Goal: Task Accomplishment & Management: Manage account settings

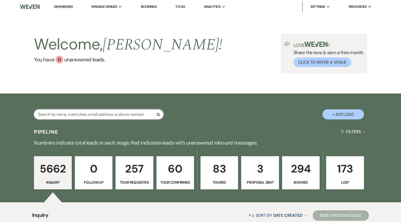
click at [109, 114] on input "text" at bounding box center [98, 114] width 129 height 10
paste input "[EMAIL_ADDRESS][DOMAIN_NAME]"
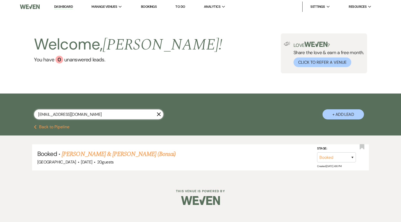
type input "racheljroderick@gmail.com"
click at [62, 7] on link "Dashboard" at bounding box center [63, 6] width 19 height 5
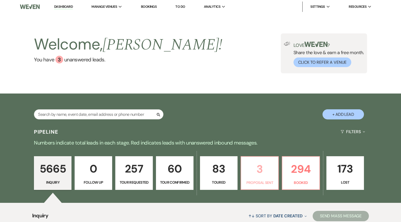
click at [257, 169] on p "3" at bounding box center [259, 168] width 31 height 17
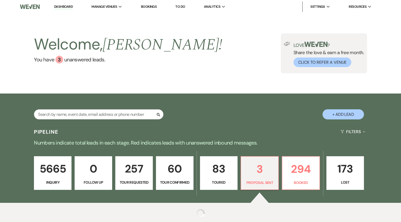
select select "6"
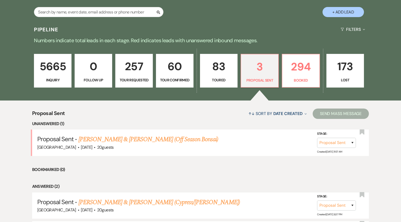
scroll to position [104, 0]
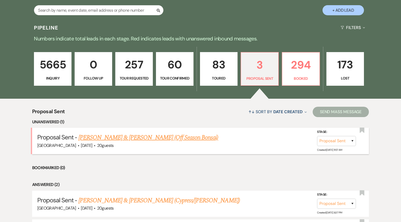
click at [158, 138] on link "[PERSON_NAME] & [PERSON_NAME] (Off Season Bonsai)" at bounding box center [148, 137] width 140 height 9
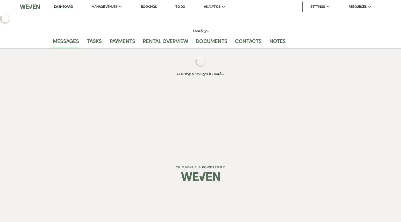
select select "6"
select select "5"
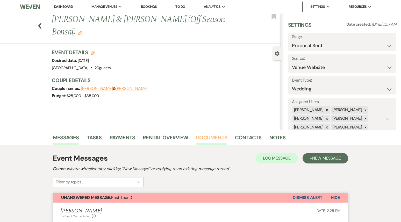
click at [214, 136] on link "Documents" at bounding box center [211, 138] width 31 height 11
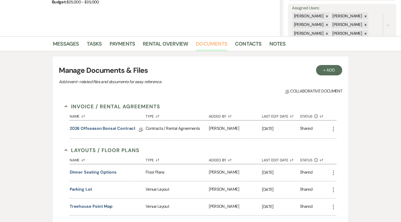
scroll to position [94, 0]
click at [125, 130] on link "2026 Offseason Bonsai Contract" at bounding box center [103, 129] width 66 height 8
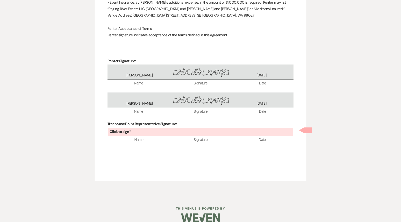
scroll to position [1556, 0]
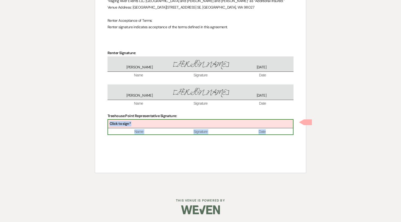
click at [152, 123] on div "Click to sign*" at bounding box center [200, 124] width 185 height 9
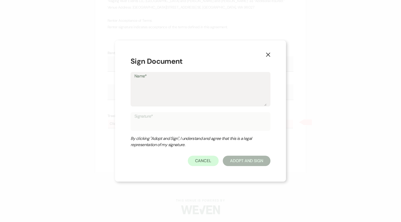
type textarea "P"
type input "P"
type textarea "Pa"
type input "Pa"
type textarea "Par"
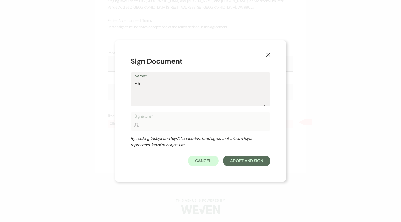
type input "Par"
type textarea "Pa"
type input "Pa"
type textarea "Pat"
type input "Pat"
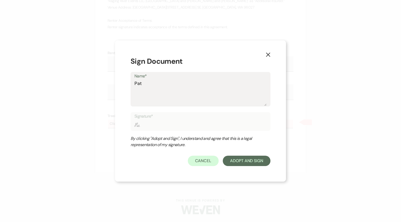
type textarea "Patr"
type input "Patr"
type textarea "Patri"
type input "Patri"
type textarea "Patric"
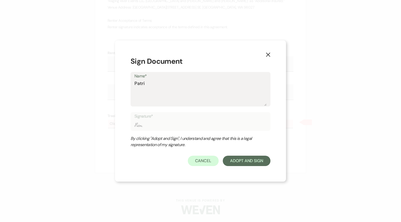
type input "Patric"
type textarea "[PERSON_NAME]"
type input "[PERSON_NAME]"
type textarea "[PERSON_NAME]"
type input "[PERSON_NAME]"
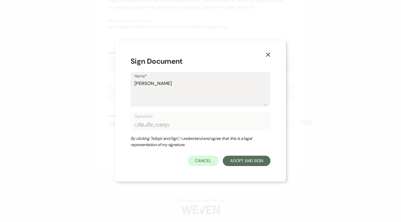
type textarea "[PERSON_NAME]"
type input "[PERSON_NAME]"
type textarea "[PERSON_NAME]"
type input "[PERSON_NAME]"
type textarea "[PERSON_NAME]"
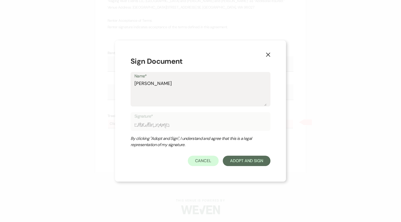
type input "[PERSON_NAME]"
type textarea "[PERSON_NAME]"
type input "[PERSON_NAME]"
type textarea "[PERSON_NAME]"
type input "[PERSON_NAME]"
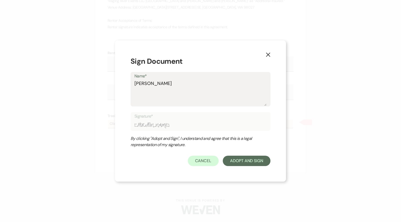
type textarea "[PERSON_NAME]"
type input "[PERSON_NAME]"
type textarea "[PERSON_NAME]"
click at [252, 158] on button "Adopt And Sign" at bounding box center [247, 161] width 48 height 10
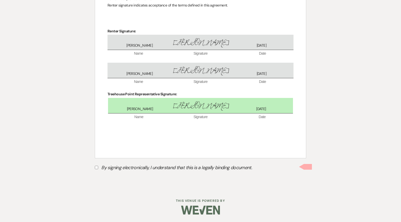
scroll to position [1578, 0]
click at [96, 168] on input "By signing electronically, I understand that this is a legally binding document." at bounding box center [96, 166] width 3 height 3
checkbox input "true"
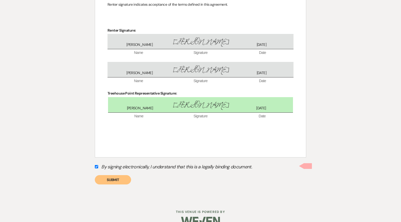
click at [111, 182] on button "Submit" at bounding box center [113, 179] width 36 height 9
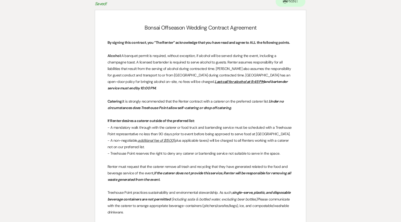
scroll to position [0, 0]
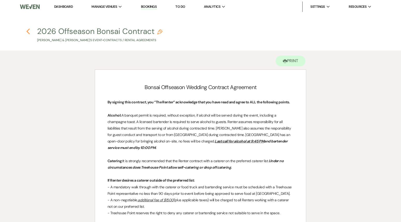
click at [29, 28] on use "button" at bounding box center [27, 31] width 3 height 6
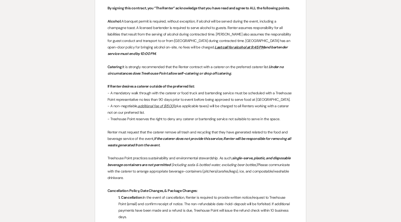
select select "6"
select select "5"
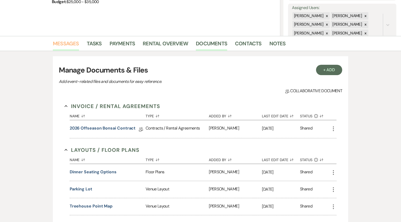
click at [66, 41] on link "Messages" at bounding box center [66, 44] width 26 height 11
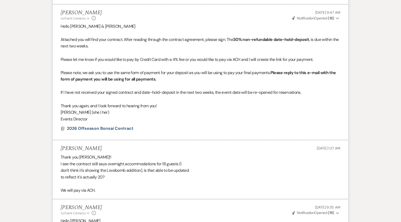
scroll to position [1082, 0]
click at [103, 129] on span "2026 Offseason Bonsai Contract" at bounding box center [100, 128] width 67 height 5
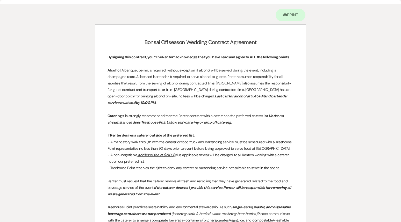
scroll to position [0, 0]
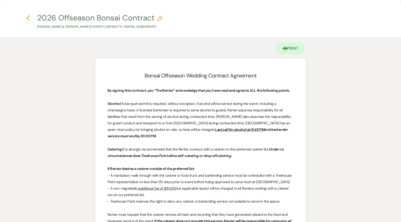
click at [28, 17] on use "button" at bounding box center [27, 18] width 3 height 6
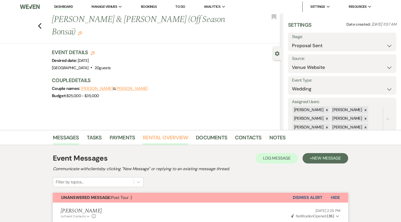
click at [158, 139] on link "Rental Overview" at bounding box center [165, 138] width 45 height 11
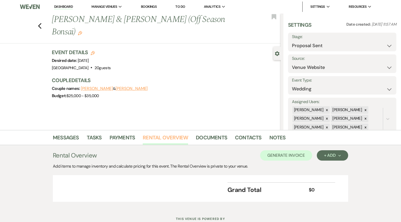
scroll to position [18, 0]
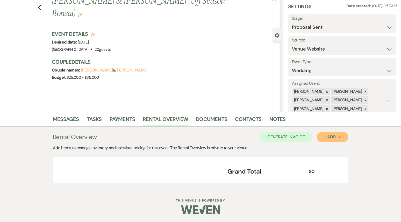
click at [340, 139] on div "+ Add Next" at bounding box center [332, 137] width 17 height 4
click at [336, 147] on button "Item" at bounding box center [330, 149] width 26 height 8
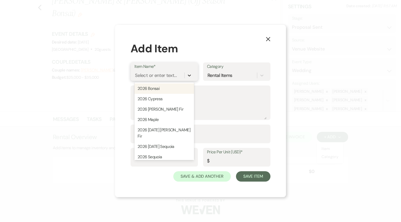
click at [191, 75] on icon at bounding box center [189, 75] width 5 height 5
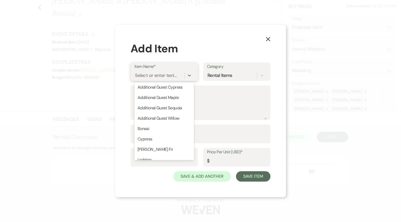
scroll to position [111, 0]
click at [159, 124] on div "Bonsai" at bounding box center [164, 129] width 60 height 10
type textarea "up to 20"
type input "1"
type input "9750"
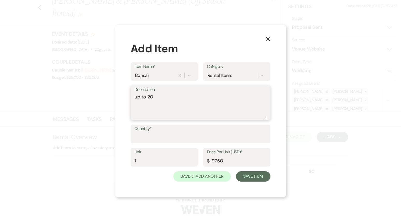
click at [159, 98] on textarea "up to 20" at bounding box center [200, 106] width 132 height 26
type textarea "up to 20 Off Season Pricing"
drag, startPoint x: 224, startPoint y: 161, endPoint x: 212, endPoint y: 161, distance: 12.4
click at [212, 161] on input "9750" at bounding box center [237, 161] width 60 height 10
type input "8240.00"
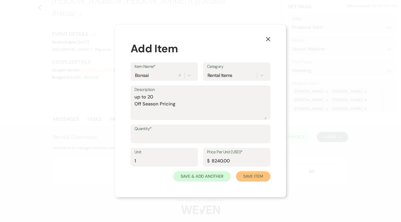
click at [256, 180] on button "Save Item" at bounding box center [253, 176] width 34 height 10
click at [179, 139] on input "Quantity*" at bounding box center [201, 138] width 132 height 10
type input "1"
click at [256, 179] on button "Save Item" at bounding box center [253, 176] width 34 height 10
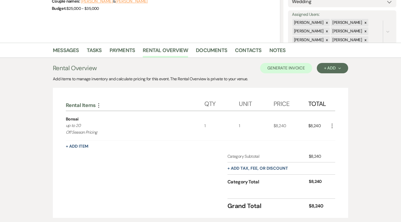
scroll to position [122, 0]
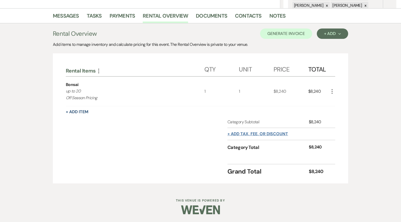
click at [245, 133] on button "+ Add tax, fee, or discount" at bounding box center [257, 134] width 61 height 4
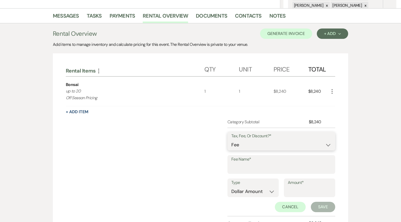
click at [242, 146] on select "Fee Discount Tax" at bounding box center [281, 145] width 100 height 10
select select "3"
click at [231, 140] on select "Fee Discount Tax" at bounding box center [281, 145] width 100 height 10
click at [242, 167] on input "Fee Name*" at bounding box center [281, 168] width 100 height 10
click at [292, 189] on input "Amount*" at bounding box center [310, 191] width 44 height 10
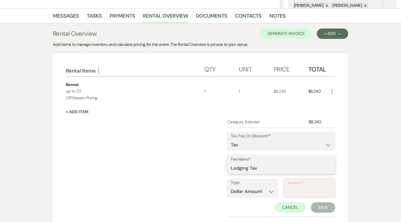
click at [285, 170] on input "Lodging Tax" at bounding box center [281, 168] width 100 height 10
drag, startPoint x: 265, startPoint y: 171, endPoint x: 196, endPoint y: 176, distance: 69.3
click at [196, 176] on div "Category Subtotal $8,240 Tax, Fee, Or Discount?* Fee Discount Tax Fee Name* Lod…" at bounding box center [200, 178] width 269 height 118
type input "Lodging and Sales tax"
click at [302, 191] on input "Amount*" at bounding box center [309, 192] width 44 height 10
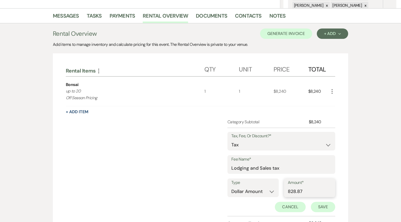
type input "828.87"
click at [319, 208] on button "Save" at bounding box center [323, 207] width 24 height 10
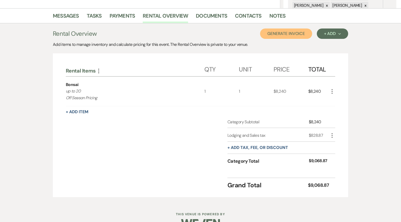
click at [296, 34] on button "Generate Invoice" at bounding box center [286, 33] width 52 height 10
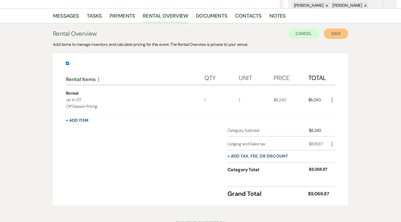
click at [344, 31] on button "Save" at bounding box center [336, 33] width 24 height 10
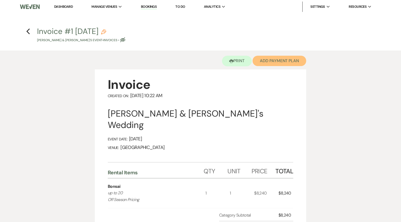
click at [280, 60] on button "Add Payment Plan" at bounding box center [279, 61] width 54 height 10
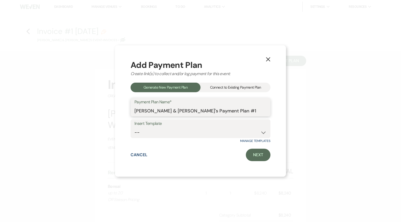
drag, startPoint x: 231, startPoint y: 110, endPoint x: 249, endPoint y: 112, distance: 17.7
click at [249, 112] on input "[PERSON_NAME] & [PERSON_NAME]'s Payment Plan #1" at bounding box center [200, 111] width 132 height 10
click at [201, 111] on input "[PERSON_NAME] & [PERSON_NAME]'s Payment Plan" at bounding box center [200, 111] width 132 height 10
type input "[PERSON_NAME] & [PERSON_NAME]'s Off Season Bonsai Payment Plan"
click at [260, 153] on link "Next" at bounding box center [258, 155] width 25 height 12
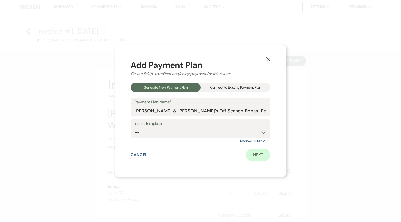
select select "28590"
select select "2"
select select "percentage"
select select "false"
select select "client"
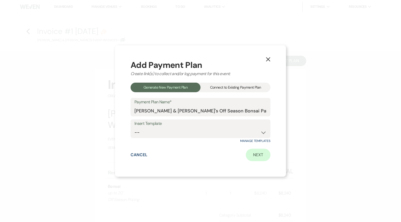
select select "weeks"
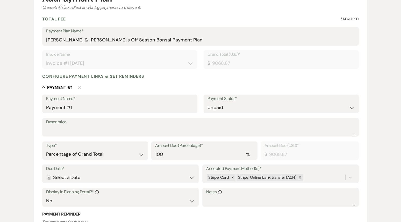
scroll to position [80, 0]
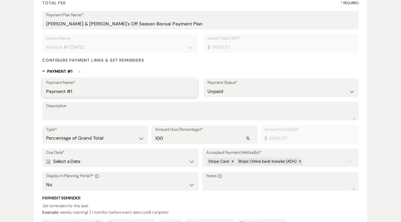
drag, startPoint x: 75, startPoint y: 91, endPoint x: 31, endPoint y: 90, distance: 43.3
click at [31, 90] on div "Add Payment Plan Create link(s) to collect and/or log payments for this event: …" at bounding box center [200, 123] width 373 height 316
type input "30% Non-Refundable Deposit"
drag, startPoint x: 115, startPoint y: 91, endPoint x: 39, endPoint y: 94, distance: 76.7
click at [39, 94] on form "Add Payment Plan Create link(s) to collect and/or log payments for this event: …" at bounding box center [200, 125] width 333 height 310
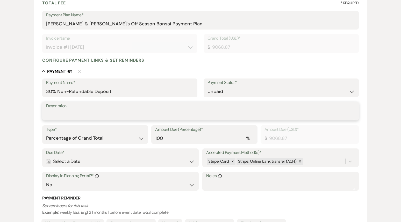
click at [54, 114] on textarea "Description" at bounding box center [200, 115] width 308 height 10
paste textarea "30% Non-Refundable Deposit"
type textarea "30% Non-Refundable Deposit"
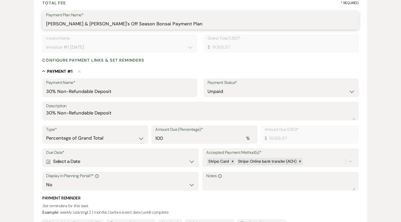
drag, startPoint x: 108, startPoint y: 25, endPoint x: 44, endPoint y: 24, distance: 64.5
click at [44, 24] on div "Payment Plan Name* [PERSON_NAME] & [PERSON_NAME]'s Off Season Bonsai Payment Pl…" at bounding box center [200, 20] width 316 height 19
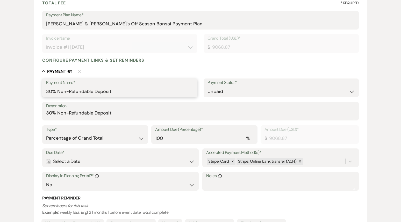
click at [122, 91] on input "30% Non-Refundable Deposit" at bounding box center [119, 91] width 147 height 10
paste input "[PERSON_NAME] & [PERSON_NAME]"
type input "30% Non-Refundable Deposit [PERSON_NAME] & [PERSON_NAME]"
click at [120, 115] on textarea "30% Non-Refundable Deposit" at bounding box center [200, 115] width 308 height 10
paste textarea "[PERSON_NAME] & [PERSON_NAME]"
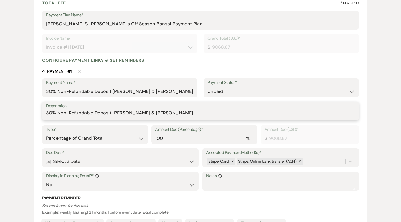
type textarea "30% Non-Refundable Deposit [PERSON_NAME] & [PERSON_NAME]"
drag, startPoint x: 159, startPoint y: 138, endPoint x: 128, endPoint y: 137, distance: 31.6
click at [128, 137] on div "Type* Dollar Amount Percentage of Grand Total Amount Due (Percentage)* % 100 Am…" at bounding box center [200, 136] width 316 height 23
type input "30"
type input "2720.66"
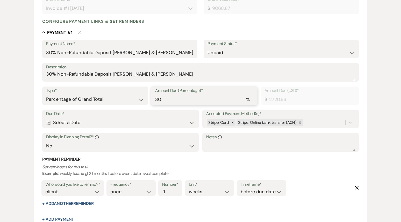
scroll to position [121, 0]
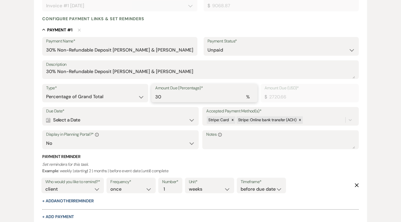
type input "30"
click at [136, 117] on div "Calendar Select a Date Expand" at bounding box center [120, 120] width 148 height 10
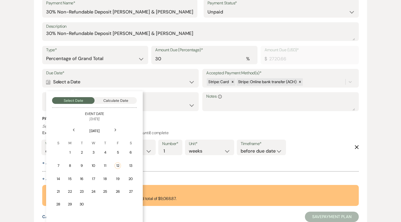
scroll to position [164, 0]
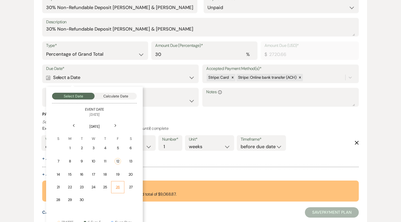
click at [119, 186] on div "26" at bounding box center [117, 186] width 6 height 5
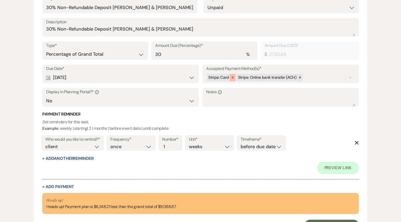
click at [232, 78] on icon at bounding box center [233, 78] width 4 height 4
click at [108, 102] on select "Yes No" at bounding box center [120, 101] width 148 height 10
select select "true"
click at [46, 96] on select "Yes No" at bounding box center [120, 101] width 148 height 10
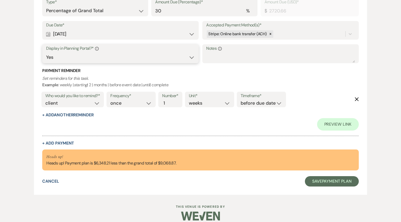
scroll to position [210, 0]
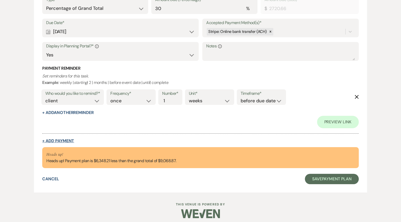
click at [63, 140] on button "+ Add Payment" at bounding box center [58, 141] width 32 height 4
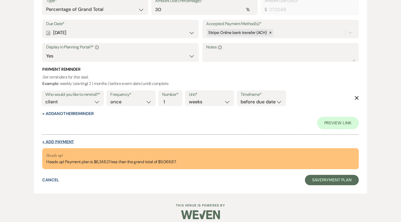
select select "2"
select select "percentage"
select select "false"
select select "client"
select select "weeks"
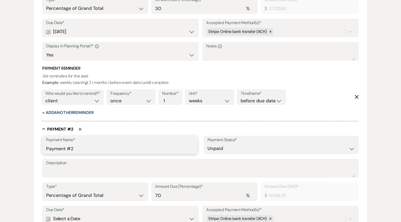
drag, startPoint x: 84, startPoint y: 148, endPoint x: 31, endPoint y: 151, distance: 53.7
click at [31, 151] on div "Add Payment Plan Create link(s) to collect and/or log payments for this event: …" at bounding box center [200, 87] width 373 height 502
type input "P"
paste input "[PERSON_NAME] & [PERSON_NAME]"
drag, startPoint x: 146, startPoint y: 150, endPoint x: 39, endPoint y: 150, distance: 107.2
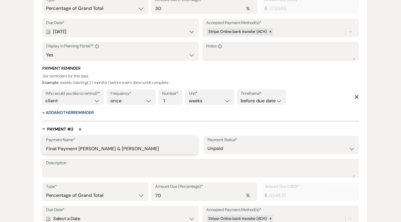
click at [39, 150] on form "Add Payment Plan Create link(s) to collect and/or log payments for this event: …" at bounding box center [200, 90] width 333 height 496
type input "Final Payment [PERSON_NAME] & [PERSON_NAME]"
click at [61, 173] on textarea "Description" at bounding box center [200, 172] width 308 height 10
paste textarea "Final Payment [PERSON_NAME] & [PERSON_NAME]"
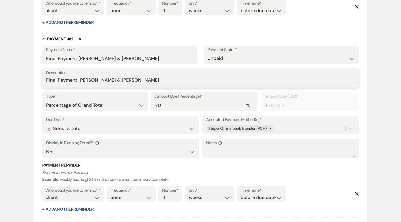
scroll to position [321, 0]
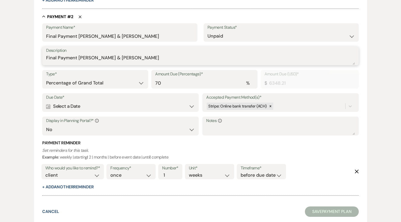
type textarea "Final Payment [PERSON_NAME] & [PERSON_NAME]"
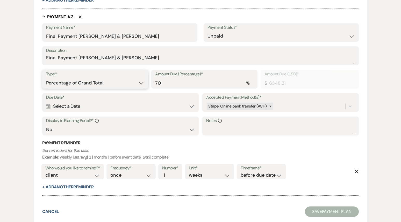
click at [114, 80] on select "Dollar Amount Percentage of Grand Total" at bounding box center [95, 83] width 98 height 10
select select "flat"
click at [46, 78] on select "Dollar Amount Percentage of Grand Total" at bounding box center [95, 83] width 98 height 10
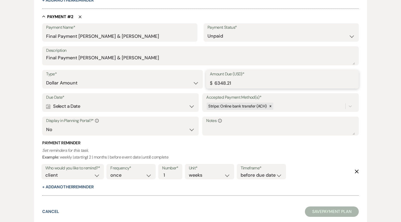
click at [235, 82] on input "6348.21" at bounding box center [282, 83] width 145 height 10
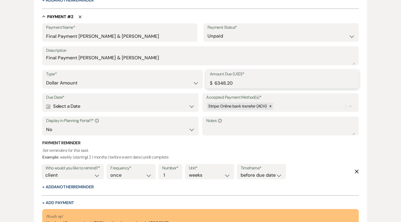
type input "6348.20"
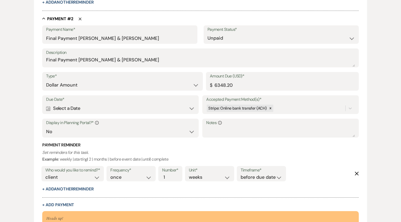
scroll to position [320, 0]
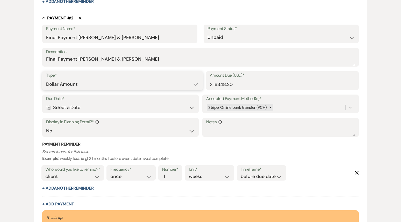
click at [142, 84] on select "Dollar Amount Percentage of Grand Total" at bounding box center [122, 84] width 153 height 10
click at [46, 79] on select "Dollar Amount Percentage of Grand Total" at bounding box center [122, 84] width 153 height 10
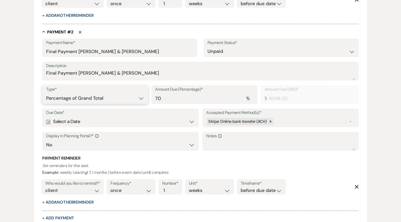
scroll to position [306, 0]
click at [133, 98] on select "Dollar Amount Percentage of Grand Total" at bounding box center [95, 98] width 98 height 10
select select "flat"
click at [46, 93] on select "Dollar Amount Percentage of Grand Total" at bounding box center [95, 98] width 98 height 10
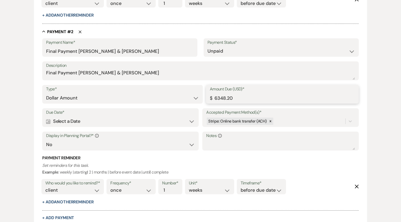
click at [238, 98] on input "6348.20" at bounding box center [282, 98] width 145 height 10
type input "6348.21"
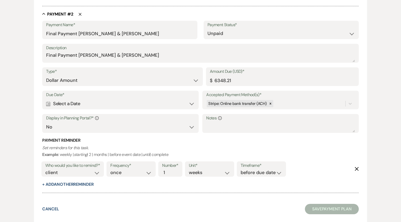
scroll to position [336, 0]
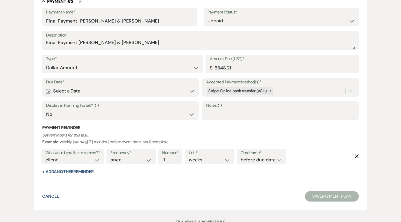
click at [67, 91] on div "Calendar Select a Date Expand" at bounding box center [120, 91] width 148 height 10
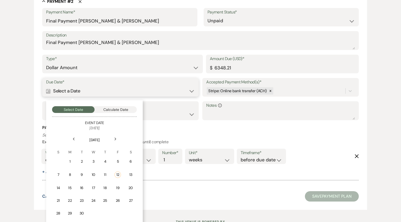
click at [111, 108] on button "Calculate Date" at bounding box center [116, 109] width 42 height 7
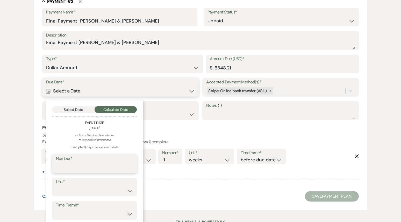
click at [90, 164] on input "Number*" at bounding box center [94, 167] width 77 height 10
type input "6"
click at [83, 194] on select "days weeks months" at bounding box center [94, 191] width 77 height 10
select select "week"
click at [56, 186] on select "days weeks months" at bounding box center [94, 191] width 77 height 10
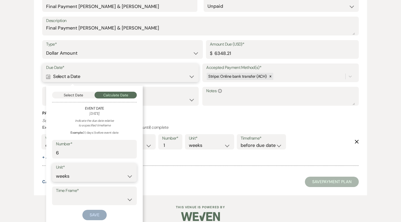
scroll to position [357, 0]
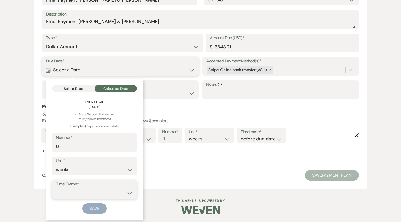
click at [82, 191] on select "before event date after event date after [DATE] date" at bounding box center [94, 193] width 77 height 10
select select "beforeEventDate"
click at [56, 188] on select "before event date after event date after [DATE] date" at bounding box center [94, 193] width 77 height 10
click at [93, 209] on button "Save" at bounding box center [94, 208] width 24 height 10
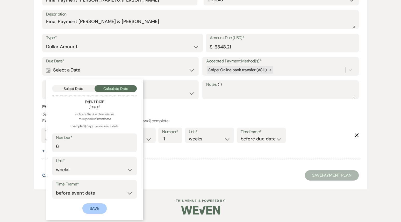
scroll to position [370, 0]
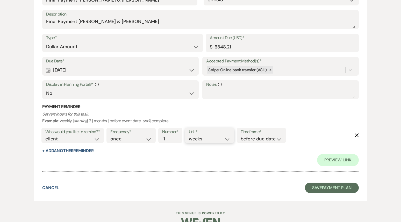
click at [199, 141] on select "days weeks months" at bounding box center [209, 138] width 41 height 7
select select "months"
click at [190, 135] on select "days weeks months" at bounding box center [209, 138] width 41 height 7
click at [155, 96] on select "Yes No" at bounding box center [120, 93] width 148 height 10
select select "true"
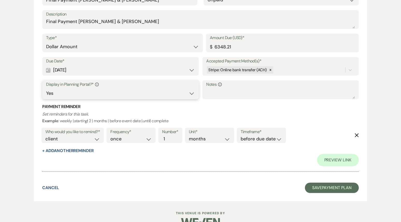
click at [46, 88] on select "Yes No" at bounding box center [120, 93] width 148 height 10
click at [77, 151] on button "+ Add Another Reminder" at bounding box center [67, 151] width 51 height 4
select select "client"
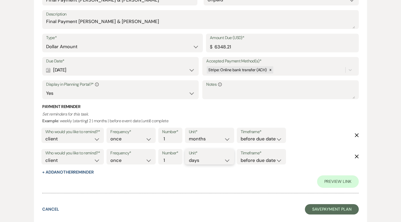
click at [200, 161] on select "days weeks months" at bounding box center [209, 160] width 41 height 7
select select "weeks"
click at [190, 157] on select "days weeks months" at bounding box center [209, 160] width 41 height 7
click at [66, 160] on select "client venue both" at bounding box center [72, 160] width 55 height 7
select select "both"
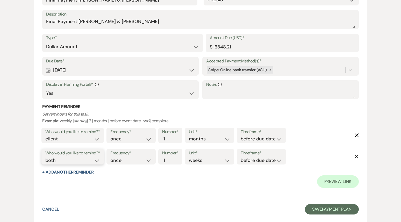
click at [45, 157] on select "client venue both" at bounding box center [72, 160] width 55 height 7
click at [341, 208] on button "Save Payment Plan" at bounding box center [332, 209] width 54 height 10
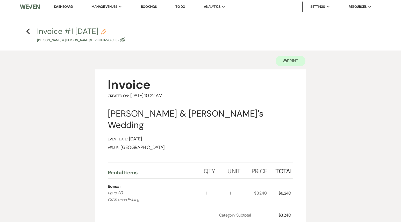
click at [28, 27] on div "Previous" at bounding box center [28, 30] width 4 height 8
click at [27, 28] on button "Previous" at bounding box center [28, 31] width 4 height 7
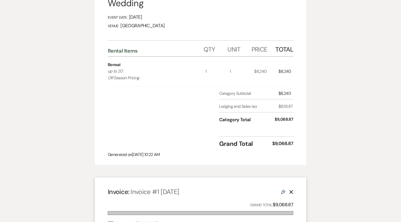
select select "6"
select select "5"
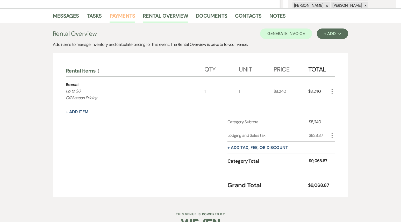
click at [126, 18] on link "Payments" at bounding box center [123, 17] width 26 height 11
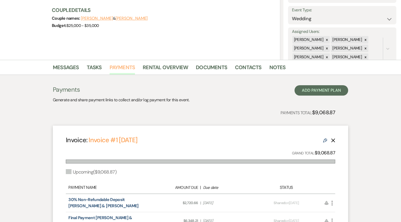
scroll to position [69, 0]
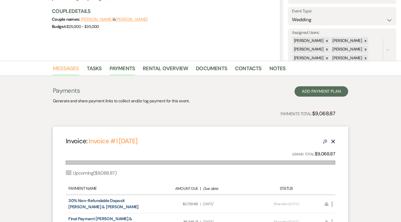
click at [68, 65] on link "Messages" at bounding box center [66, 69] width 26 height 11
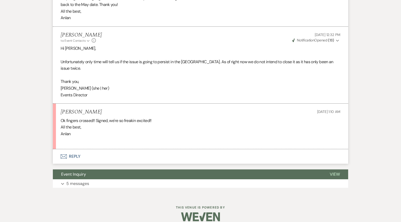
scroll to position [1411, 0]
click at [110, 149] on button "Envelope Reply" at bounding box center [200, 156] width 295 height 15
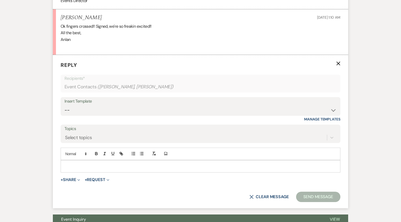
scroll to position [1505, 0]
click at [96, 177] on form "Reply X Recipients* Event Contacts ( [PERSON_NAME], [PERSON_NAME] ) Insert Temp…" at bounding box center [200, 131] width 295 height 153
click at [96, 177] on button "+ Request Expand" at bounding box center [97, 179] width 25 height 4
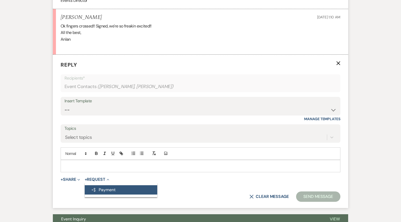
click at [100, 185] on button "Generate Payment Payment" at bounding box center [121, 189] width 73 height 9
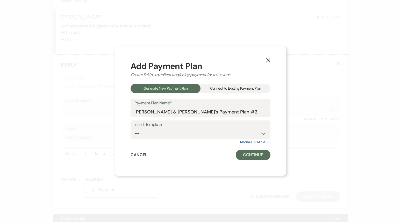
click at [230, 90] on div "Connect to Existing Payment Plan" at bounding box center [235, 89] width 70 height 10
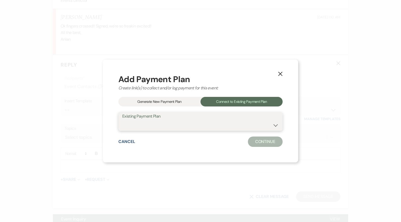
click at [212, 122] on select "[PERSON_NAME] & [PERSON_NAME]'s Off Season Bonsai Payment Plan" at bounding box center [200, 125] width 156 height 10
select select "25383"
click at [132, 120] on select "[PERSON_NAME] & [PERSON_NAME]'s Off Season Bonsai Payment Plan" at bounding box center [200, 125] width 156 height 10
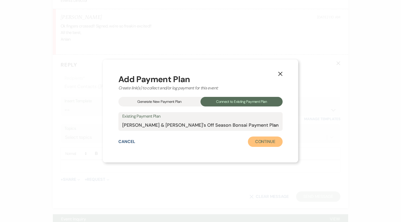
click at [262, 141] on button "Continue" at bounding box center [265, 141] width 35 height 10
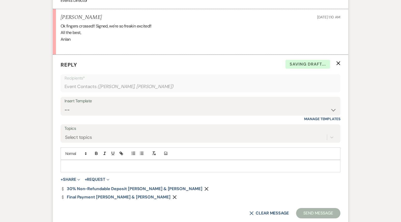
click at [110, 163] on p at bounding box center [200, 166] width 271 height 6
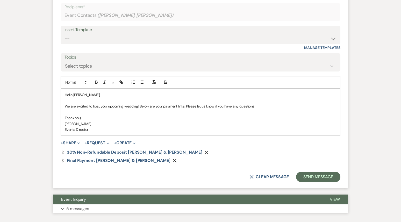
scroll to position [1579, 0]
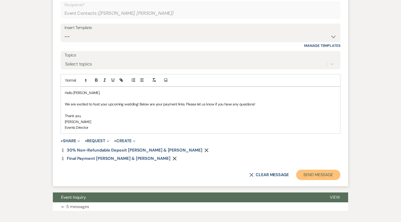
click at [312, 171] on button "Send Message" at bounding box center [318, 175] width 44 height 10
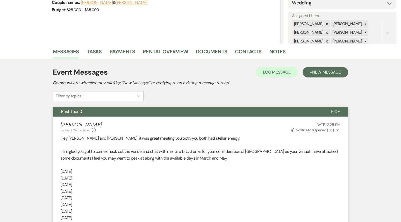
scroll to position [0, 0]
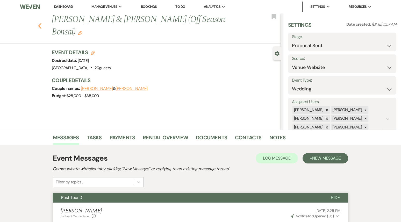
click at [40, 23] on use "button" at bounding box center [39, 26] width 3 height 6
select select "6"
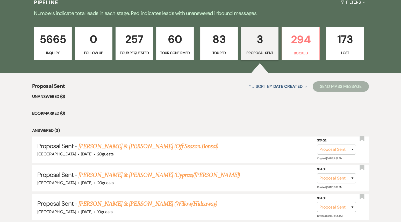
scroll to position [164, 0]
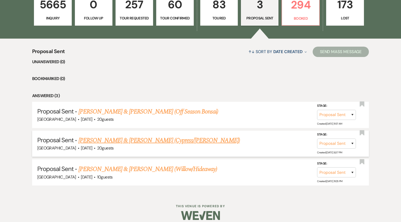
click at [110, 143] on link "[PERSON_NAME] & [PERSON_NAME] (Cypress/[PERSON_NAME])" at bounding box center [158, 140] width 161 height 9
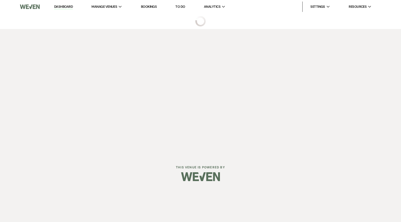
select select "6"
select select "5"
select select "16"
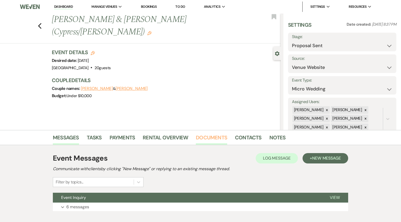
click at [208, 141] on link "Documents" at bounding box center [211, 138] width 31 height 11
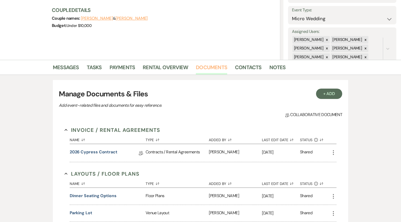
scroll to position [117, 0]
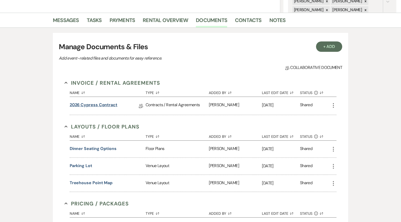
click at [103, 104] on link "2026 Cypress Contract" at bounding box center [94, 106] width 48 height 8
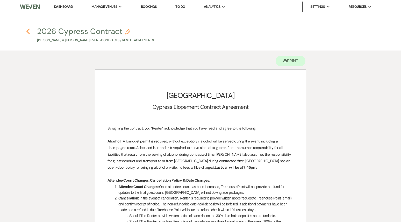
click at [28, 32] on use "button" at bounding box center [27, 31] width 3 height 6
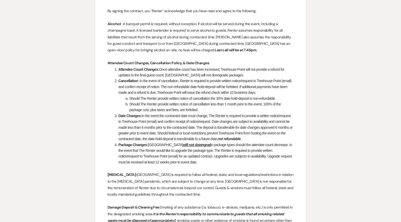
select select "6"
select select "5"
select select "16"
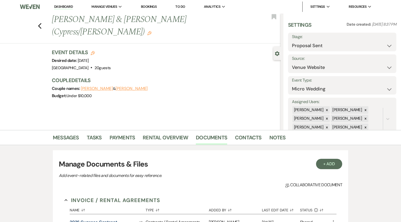
click at [37, 19] on div "Previous [PERSON_NAME] & [PERSON_NAME] (Cypress/[PERSON_NAME]) Edit Bookmark" at bounding box center [138, 28] width 283 height 30
click at [40, 23] on icon "Previous" at bounding box center [40, 26] width 4 height 6
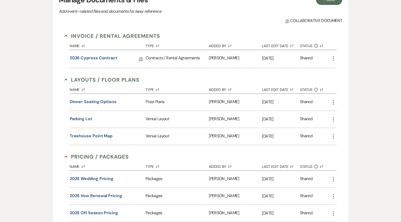
select select "6"
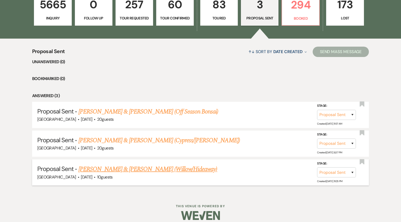
click at [123, 167] on link "[PERSON_NAME] & [PERSON_NAME] (Willow/Hideaway)" at bounding box center [147, 168] width 139 height 9
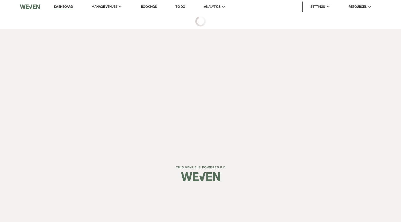
select select "6"
select select "5"
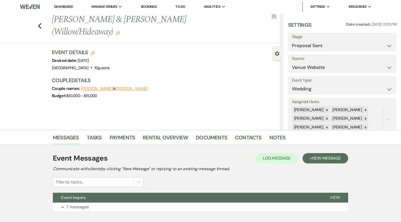
scroll to position [30, 0]
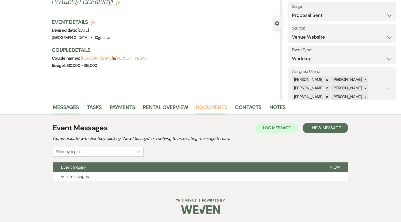
click at [208, 111] on link "Documents" at bounding box center [211, 108] width 31 height 11
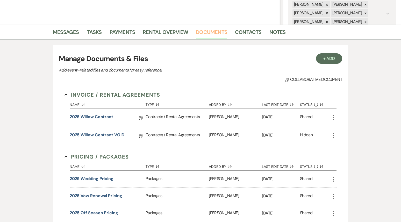
scroll to position [169, 0]
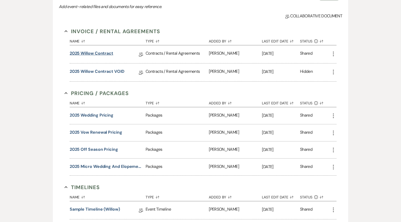
click at [98, 54] on link "2025 Willow Contract" at bounding box center [92, 54] width 44 height 8
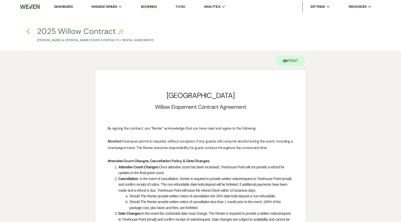
click at [28, 33] on use "button" at bounding box center [27, 31] width 3 height 6
select select "6"
select select "5"
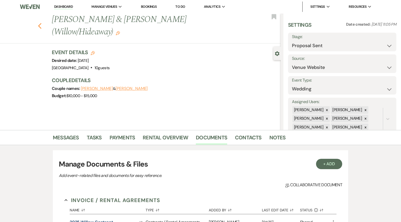
click at [39, 23] on icon "Previous" at bounding box center [40, 26] width 4 height 6
select select "6"
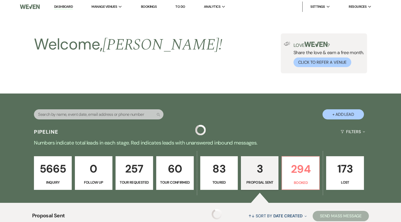
scroll to position [164, 0]
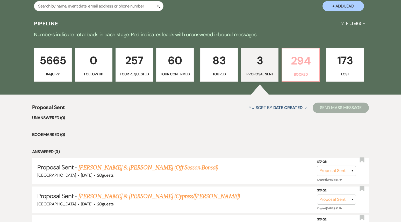
click at [298, 66] on p "294" at bounding box center [300, 60] width 31 height 17
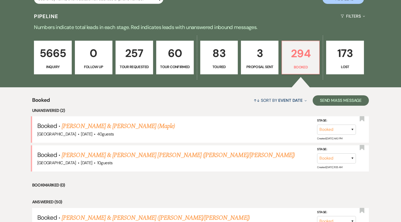
scroll to position [118, 0]
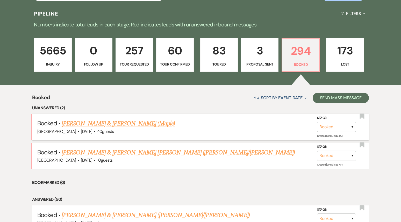
click at [153, 126] on link "[PERSON_NAME] & [PERSON_NAME] (Maple)" at bounding box center [118, 123] width 113 height 9
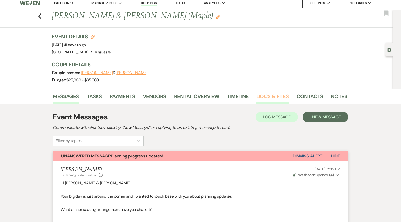
click at [267, 97] on link "Docs & Files" at bounding box center [272, 97] width 32 height 11
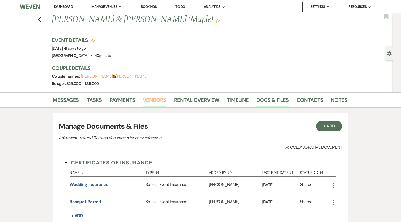
click at [150, 100] on link "Vendors" at bounding box center [154, 101] width 23 height 11
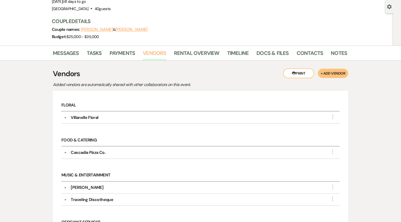
scroll to position [42, 0]
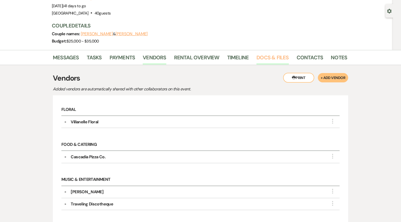
click at [272, 60] on link "Docs & Files" at bounding box center [272, 58] width 32 height 11
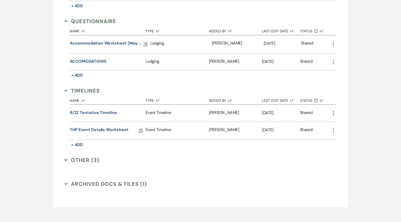
scroll to position [542, 0]
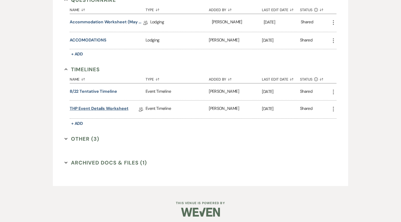
click at [113, 110] on link "THP Event Details Worksheet" at bounding box center [99, 109] width 59 height 8
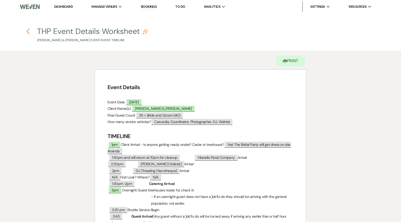
click at [26, 32] on icon "Previous" at bounding box center [28, 31] width 4 height 6
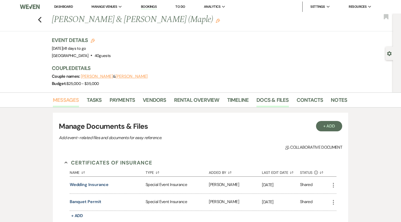
click at [63, 100] on link "Messages" at bounding box center [66, 101] width 26 height 11
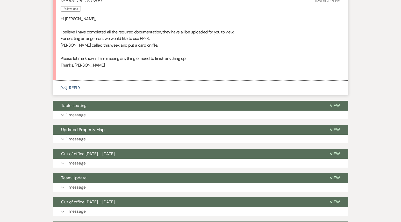
click at [84, 89] on button "Envelope Reply" at bounding box center [200, 88] width 295 height 15
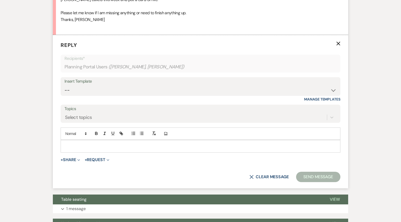
scroll to position [525, 0]
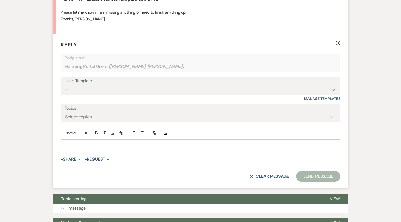
click at [83, 143] on p at bounding box center [200, 146] width 271 height 6
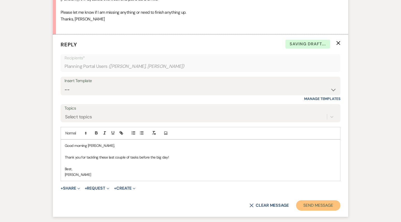
click at [313, 206] on button "Send Message" at bounding box center [318, 205] width 44 height 10
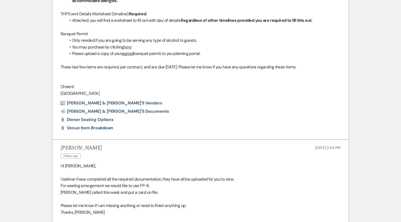
scroll to position [0, 0]
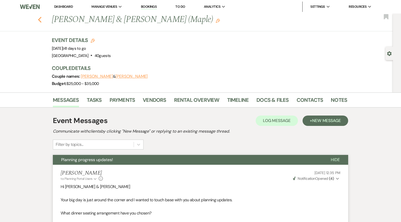
click at [39, 21] on icon "Previous" at bounding box center [40, 20] width 4 height 6
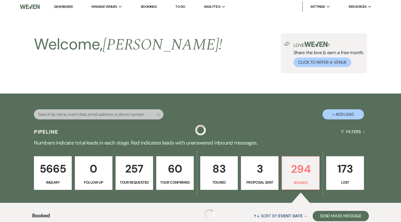
scroll to position [118, 0]
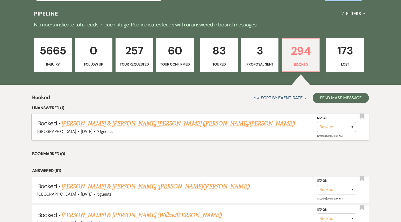
click at [107, 123] on link "[PERSON_NAME] & [PERSON_NAME] [PERSON_NAME] ([PERSON_NAME]/[PERSON_NAME])" at bounding box center [178, 123] width 233 height 9
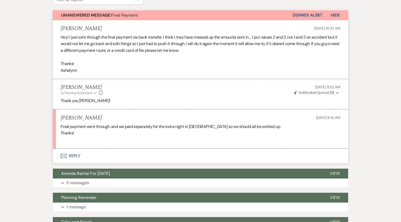
scroll to position [171, 0]
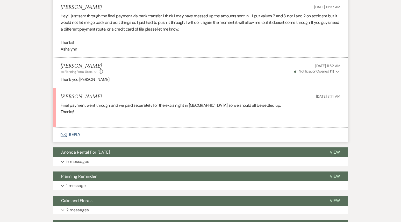
click at [119, 127] on button "Envelope Reply" at bounding box center [200, 134] width 295 height 15
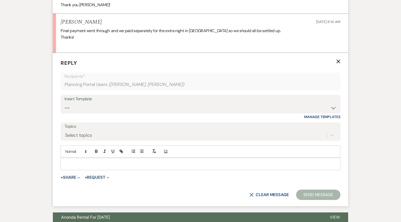
scroll to position [251, 0]
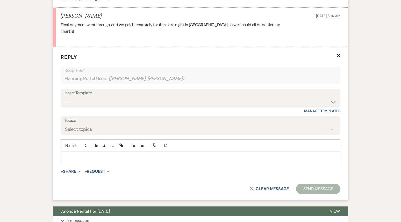
click at [99, 152] on div at bounding box center [200, 158] width 279 height 12
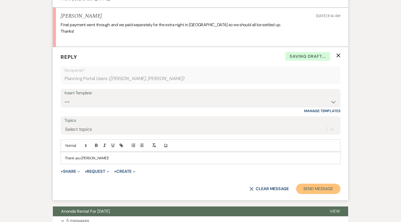
click at [315, 184] on button "Send Message" at bounding box center [318, 189] width 44 height 10
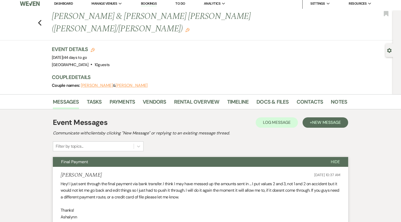
scroll to position [0, 0]
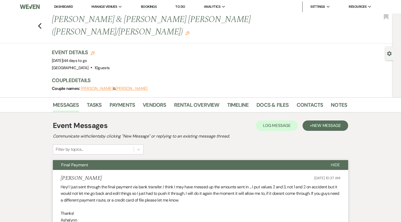
click at [61, 8] on link "Dashboard" at bounding box center [63, 6] width 19 height 4
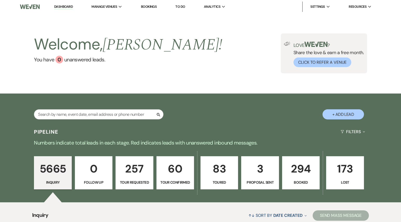
click at [304, 176] on p "294" at bounding box center [300, 168] width 31 height 17
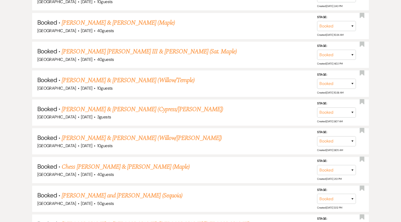
scroll to position [299, 0]
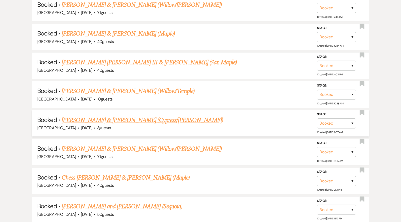
click at [143, 119] on link "[PERSON_NAME] & [PERSON_NAME] (Cypress/[PERSON_NAME])" at bounding box center [142, 119] width 161 height 9
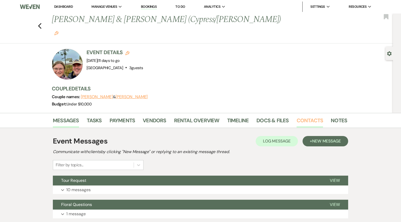
click at [308, 116] on link "Contacts" at bounding box center [309, 121] width 27 height 11
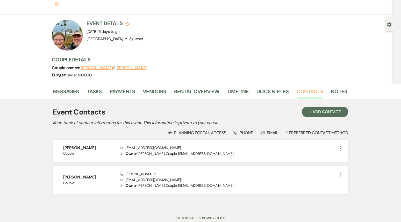
scroll to position [34, 0]
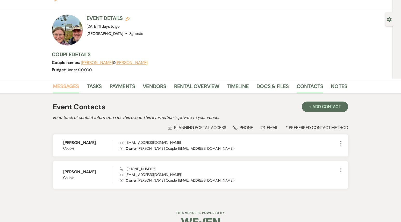
click at [71, 82] on link "Messages" at bounding box center [66, 87] width 26 height 11
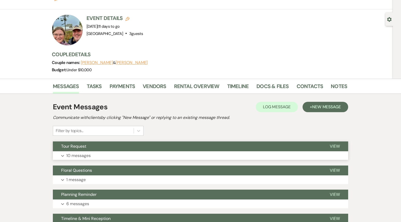
click at [106, 151] on button "Expand 10 messages" at bounding box center [200, 155] width 295 height 9
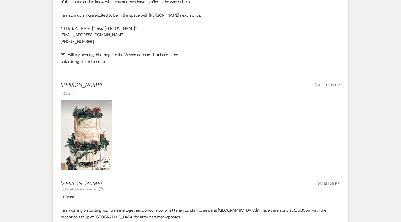
scroll to position [552, 0]
click at [87, 121] on img at bounding box center [87, 135] width 52 height 70
click at [87, 120] on img at bounding box center [87, 135] width 52 height 70
click at [66, 91] on span "Other" at bounding box center [67, 93] width 13 height 5
click at [77, 102] on img at bounding box center [87, 135] width 52 height 70
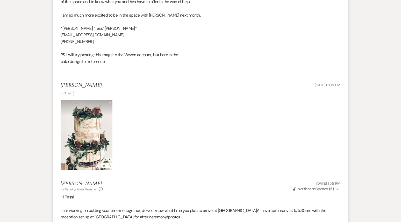
click at [77, 102] on img at bounding box center [87, 135] width 52 height 70
drag, startPoint x: 115, startPoint y: 149, endPoint x: 61, endPoint y: 131, distance: 57.4
click at [61, 130] on p at bounding box center [201, 135] width 280 height 70
click at [172, 118] on p at bounding box center [201, 135] width 280 height 70
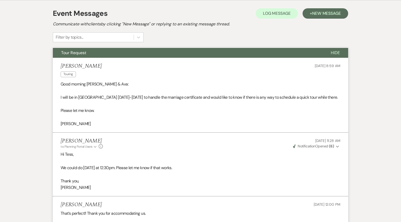
scroll to position [0, 0]
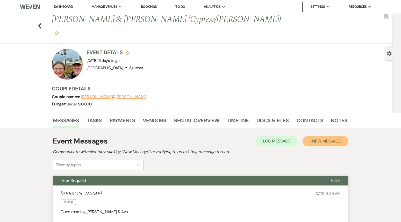
click at [329, 138] on span "New Message" at bounding box center [326, 140] width 29 height 5
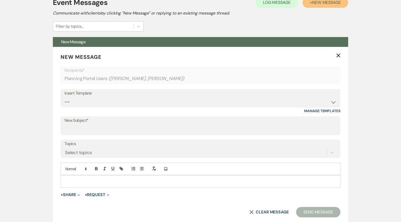
scroll to position [142, 0]
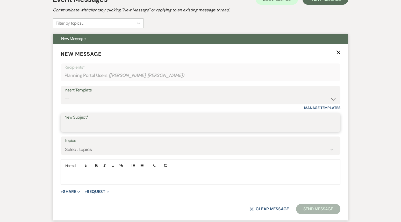
click at [70, 121] on input "New Subject*" at bounding box center [200, 126] width 272 height 10
type input "Update"
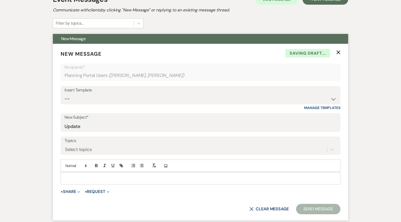
click at [81, 172] on form "New Message X Saving draft... Recipients* Planning Portal Users ( [PERSON_NAME]…" at bounding box center [200, 132] width 295 height 177
click at [81, 175] on p at bounding box center [200, 178] width 271 height 6
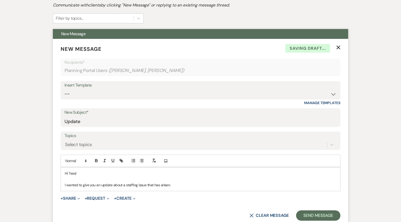
scroll to position [146, 0]
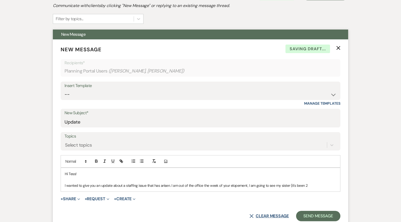
click at [259, 214] on button "X Clear message" at bounding box center [268, 216] width 39 height 4
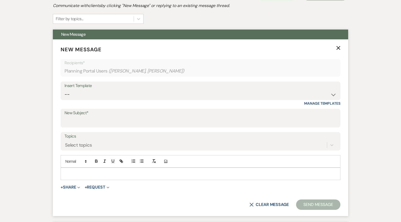
click at [337, 46] on icon "X" at bounding box center [338, 48] width 4 height 4
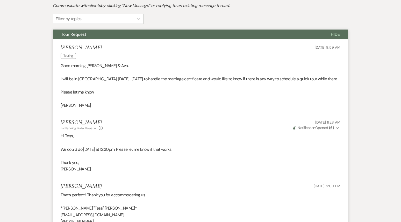
scroll to position [0, 0]
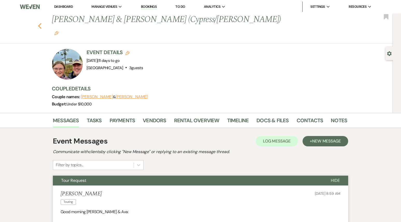
click at [39, 23] on use "button" at bounding box center [39, 26] width 3 height 6
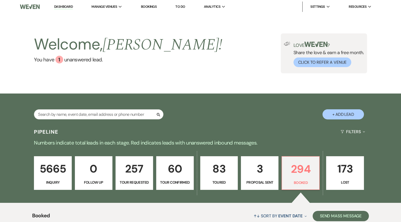
click at [187, 164] on p "60" at bounding box center [175, 168] width 31 height 17
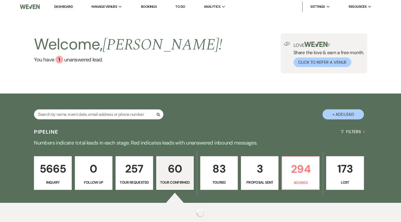
select select "4"
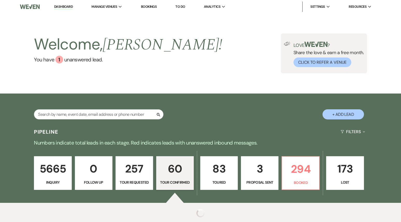
select select "4"
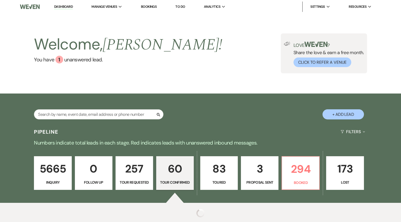
select select "4"
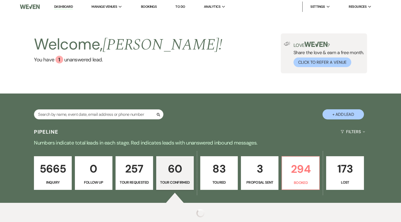
select select "4"
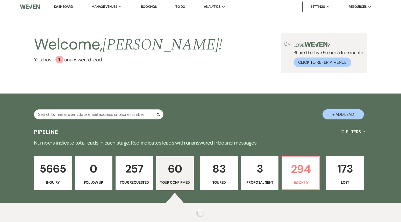
select select "4"
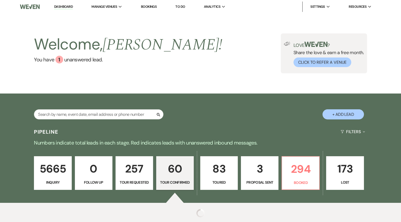
select select "4"
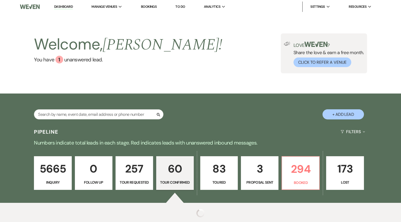
select select "4"
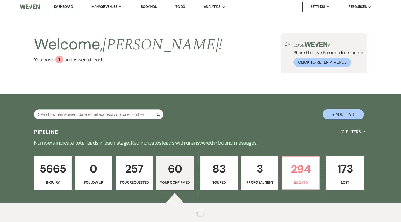
select select "4"
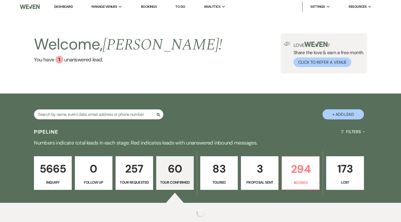
select select "4"
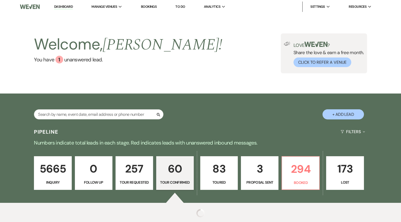
select select "4"
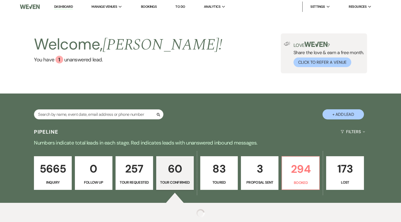
select select "4"
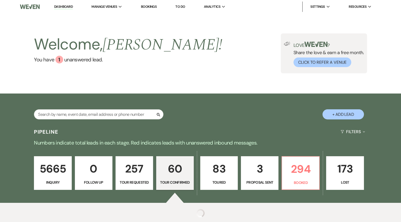
select select "4"
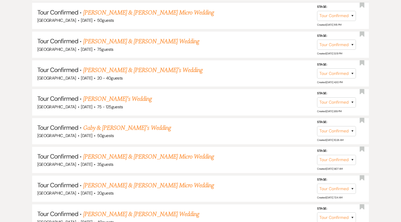
scroll to position [300, 0]
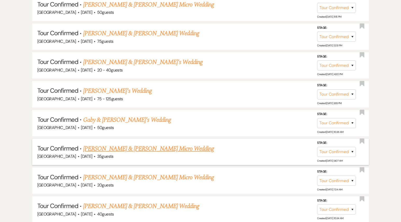
click at [163, 147] on link "[PERSON_NAME] & [PERSON_NAME] Micro Wedding" at bounding box center [148, 148] width 131 height 9
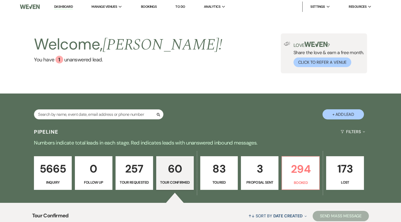
select select "4"
select select "5"
select select "16"
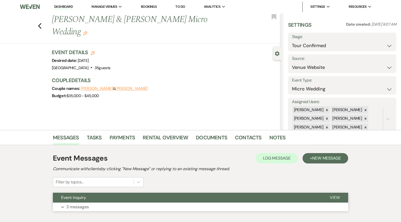
click at [152, 206] on button "Expand 3 messages" at bounding box center [200, 206] width 295 height 9
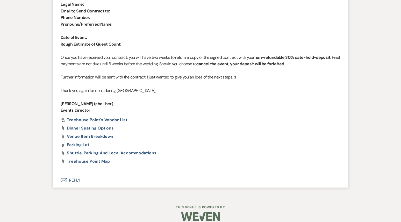
click at [118, 173] on button "Envelope Reply" at bounding box center [200, 180] width 295 height 15
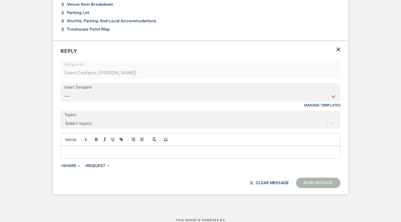
scroll to position [943, 0]
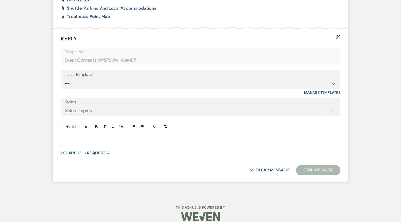
click at [88, 136] on p at bounding box center [200, 139] width 271 height 6
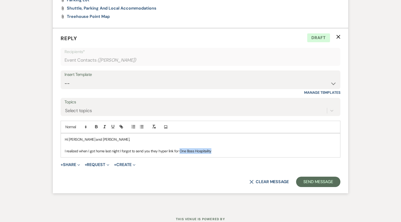
drag, startPoint x: 211, startPoint y: 144, endPoint x: 179, endPoint y: 146, distance: 32.2
click at [179, 148] on p "I realized when I got home last night I forgot to send you they hyper link for …" at bounding box center [200, 151] width 271 height 6
click at [122, 126] on icon "button" at bounding box center [122, 127] width 2 height 2
paste input "[URL][DOMAIN_NAME]"
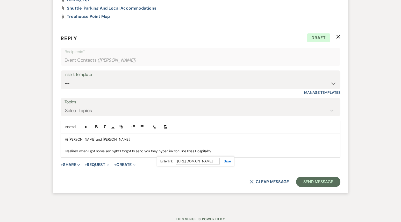
type input "[URL][DOMAIN_NAME]"
click at [230, 156] on div "[URL][DOMAIN_NAME]" at bounding box center [195, 161] width 77 height 10
click at [226, 159] on link at bounding box center [225, 161] width 11 height 4
click at [221, 142] on p at bounding box center [200, 145] width 271 height 6
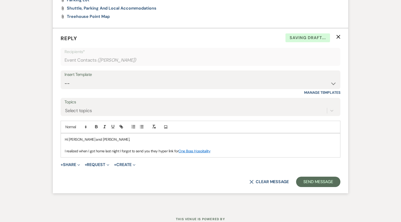
click at [211, 148] on p "I realized when I got home last night I forgot to send you they hyper link for …" at bounding box center [200, 151] width 271 height 6
click at [168, 148] on p "I realized when I got home last night I forgot to send you they hyper link for …" at bounding box center [200, 151] width 271 height 6
click at [312, 149] on div "Hi [PERSON_NAME] and [PERSON_NAME], I realized when I got home last night I for…" at bounding box center [200, 145] width 279 height 24
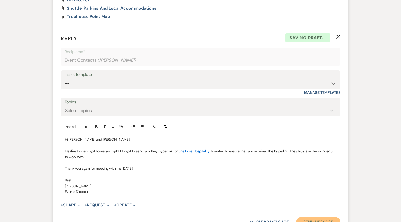
click at [309, 217] on button "Send Message" at bounding box center [318, 222] width 44 height 10
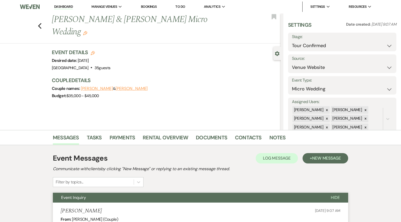
click at [65, 8] on link "Dashboard" at bounding box center [63, 6] width 19 height 5
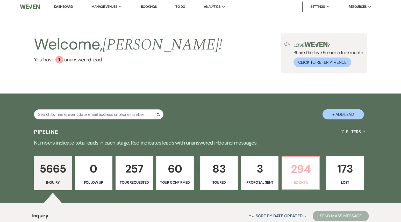
click at [291, 172] on p "294" at bounding box center [300, 168] width 31 height 17
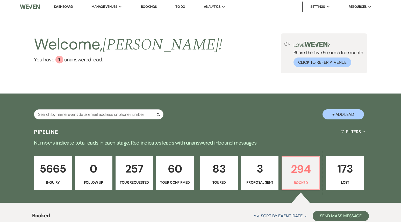
click at [186, 184] on p "Tour Confirmed" at bounding box center [175, 182] width 31 height 6
select select "4"
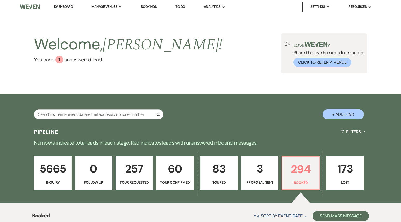
select select "4"
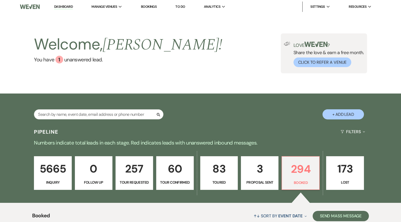
select select "4"
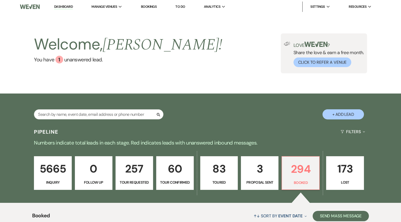
select select "4"
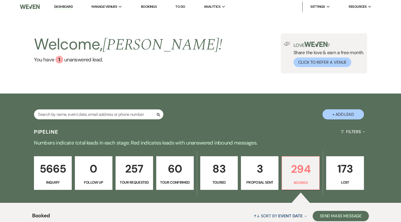
select select "4"
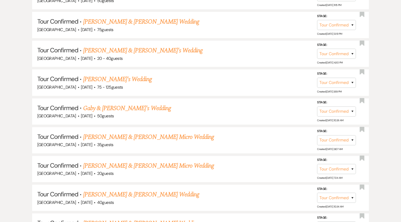
scroll to position [316, 0]
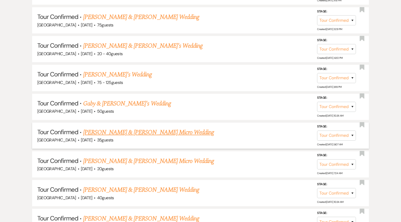
click at [168, 137] on div "[GEOGRAPHIC_DATA] · [DATE] · 35 guests" at bounding box center [200, 140] width 327 height 7
click at [166, 133] on link "[PERSON_NAME] & [PERSON_NAME] Micro Wedding" at bounding box center [148, 132] width 131 height 9
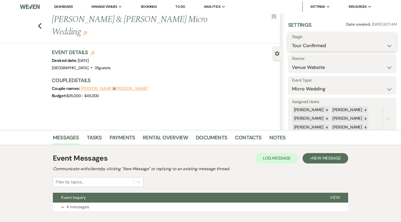
click at [313, 45] on select "Inquiry Follow Up Tour Requested Tour Confirmed Toured Proposal Sent Booked Lost" at bounding box center [342, 46] width 100 height 10
click at [292, 41] on select "Inquiry Follow Up Tour Requested Tour Confirmed Toured Proposal Sent Booked Lost" at bounding box center [342, 46] width 100 height 10
click at [382, 39] on button "Save" at bounding box center [385, 42] width 23 height 10
click at [66, 8] on link "Dashboard" at bounding box center [63, 6] width 19 height 5
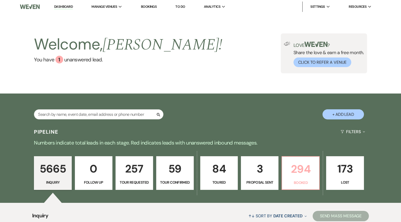
click at [288, 182] on p "Booked" at bounding box center [300, 183] width 31 height 6
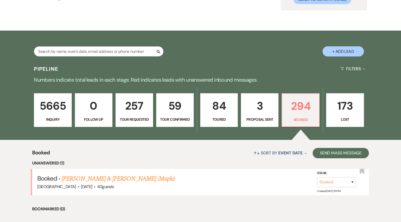
scroll to position [141, 0]
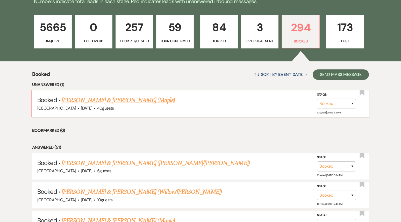
click at [142, 101] on link "[PERSON_NAME] & [PERSON_NAME] (Maple)" at bounding box center [118, 100] width 113 height 9
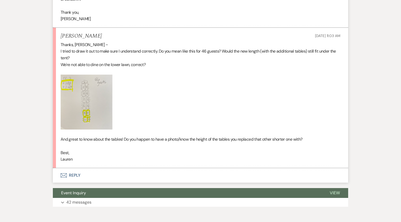
scroll to position [3853, 0]
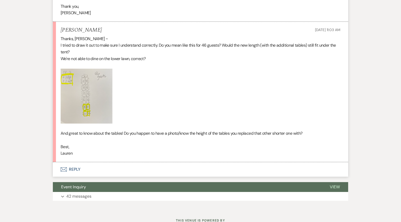
click at [76, 162] on button "Envelope Reply" at bounding box center [200, 169] width 295 height 15
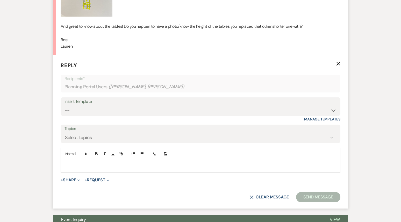
scroll to position [3961, 0]
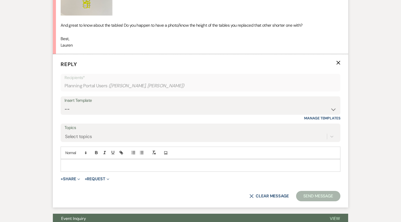
click at [91, 162] on p at bounding box center [200, 165] width 271 height 6
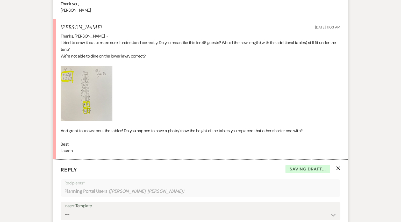
scroll to position [3854, 0]
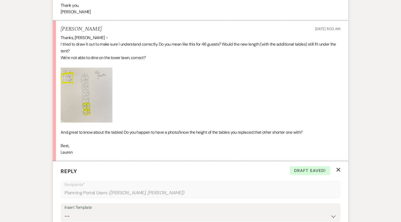
click at [90, 75] on img at bounding box center [87, 95] width 52 height 55
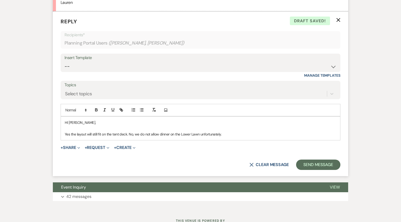
scroll to position [4002, 0]
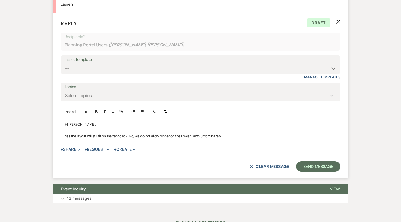
click at [230, 133] on p "Yes the layout will still fit on the tent deck. No, we do not allow dinner on t…" at bounding box center [200, 136] width 271 height 6
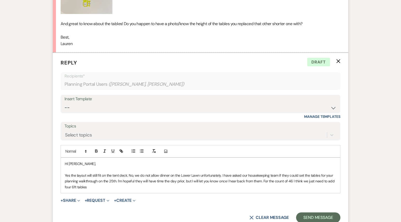
scroll to position [4015, 0]
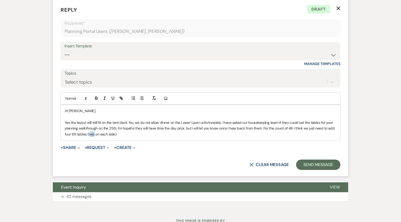
drag, startPoint x: 95, startPoint y: 114, endPoint x: 89, endPoint y: 113, distance: 5.6
click at [89, 120] on p "Yes the layout will still fit on the tent deck. No, we do not allow dinner on t…" at bounding box center [200, 128] width 271 height 17
drag, startPoint x: 118, startPoint y: 115, endPoint x: 87, endPoint y: 113, distance: 30.6
click at [87, 120] on p "Yes the layout will still fit on the tent deck. No, we do not allow dinner on t…" at bounding box center [200, 128] width 271 height 17
click at [79, 145] on span "Expand" at bounding box center [78, 147] width 4 height 5
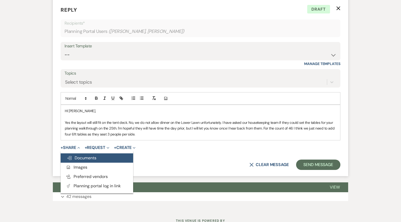
click at [82, 155] on span "Doc Upload Documents" at bounding box center [82, 157] width 30 height 5
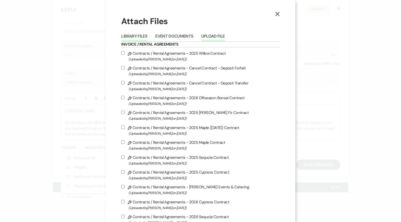
click at [214, 37] on button "Upload File" at bounding box center [213, 37] width 24 height 7
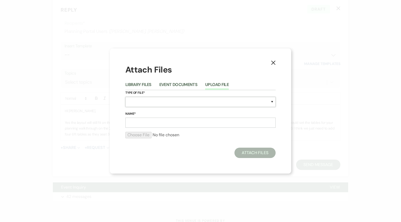
click at [149, 103] on select "Special Event Insurance Vendor Certificate of Insurance Contracts / Rental Agre…" at bounding box center [200, 102] width 150 height 10
click at [125, 97] on select "Special Event Insurance Vendor Certificate of Insurance Contracts / Rental Agre…" at bounding box center [200, 102] width 150 height 10
click at [153, 121] on input "Name*" at bounding box center [200, 123] width 150 height 10
click at [146, 134] on input "file" at bounding box center [200, 135] width 150 height 6
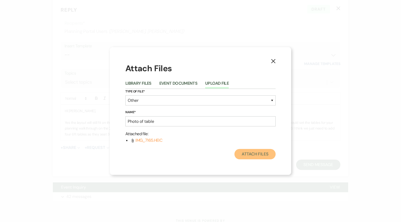
click at [260, 152] on button "Attach Files" at bounding box center [254, 154] width 41 height 10
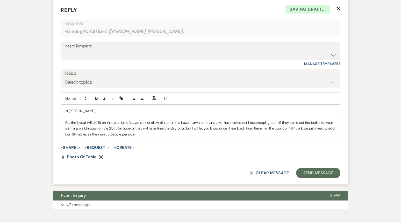
click at [139, 120] on p "Yes the layout will still fit on the tent deck. No, we do not allow dinner on t…" at bounding box center [200, 128] width 271 height 17
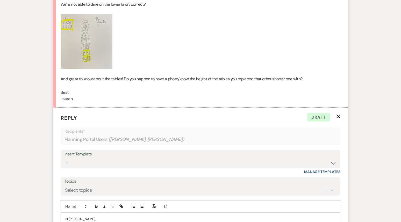
scroll to position [4002, 0]
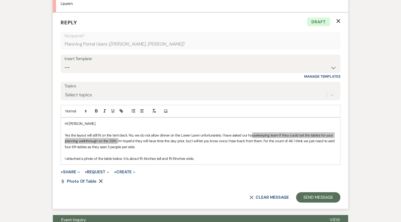
drag, startPoint x: 117, startPoint y: 120, endPoint x: 250, endPoint y: 115, distance: 133.2
click at [250, 132] on p "Yes the layout will still fit on the tent deck. No, we do not allow dinner on t…" at bounding box center [200, 140] width 271 height 17
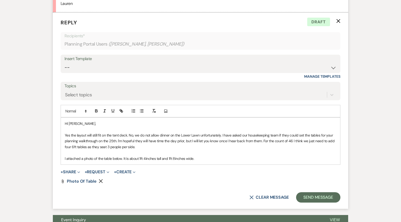
click at [243, 132] on p "Yes the layout will still fit on the tent deck. No, we do not allow dinner on t…" at bounding box center [200, 140] width 271 height 17
drag, startPoint x: 262, startPoint y: 121, endPoint x: 185, endPoint y: 121, distance: 76.4
click at [185, 132] on p "Yes the layout will still fit on the tent deck. No, we do not allow dinner on t…" at bounding box center [200, 140] width 271 height 17
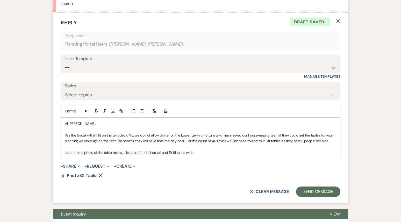
click at [197, 150] on p "I attached a photo of the table below. It is about 1ft 4inches tall and 1ft 8in…" at bounding box center [200, 153] width 271 height 6
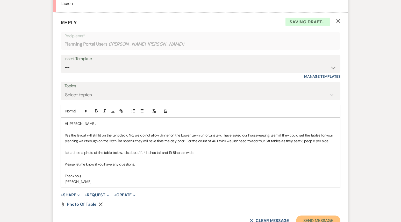
click at [316, 215] on button "Send Message" at bounding box center [318, 220] width 44 height 10
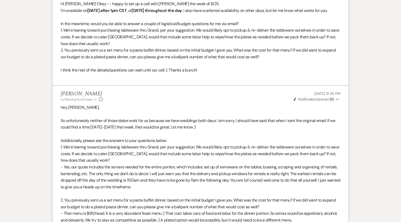
scroll to position [0, 0]
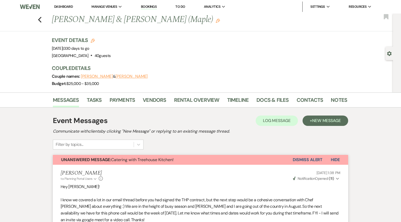
click at [61, 8] on link "Dashboard" at bounding box center [63, 6] width 19 height 4
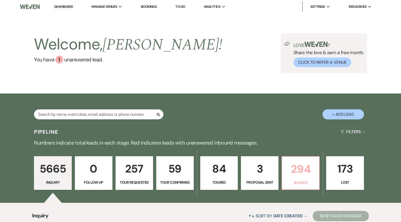
click at [301, 158] on link "294 Booked" at bounding box center [300, 173] width 38 height 34
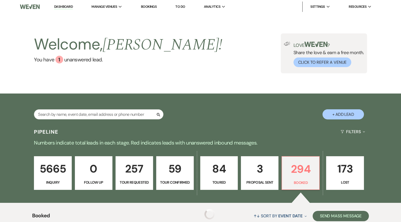
scroll to position [133, 0]
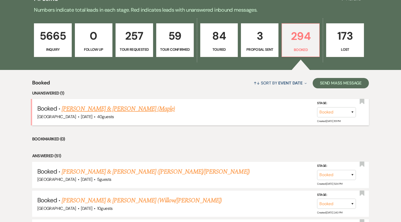
click at [118, 112] on link "[PERSON_NAME] & [PERSON_NAME] (Maple)" at bounding box center [118, 108] width 113 height 9
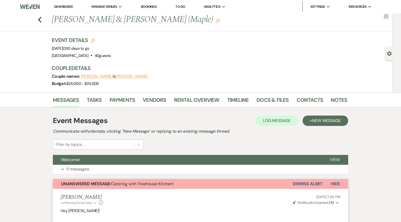
click at [66, 9] on li "Dashboard" at bounding box center [64, 7] width 24 height 10
click at [66, 4] on li "Dashboard" at bounding box center [64, 7] width 24 height 10
click at [66, 8] on link "Dashboard" at bounding box center [63, 6] width 19 height 4
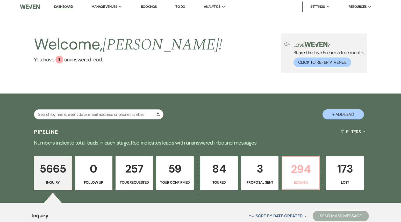
click at [293, 169] on p "294" at bounding box center [300, 168] width 31 height 17
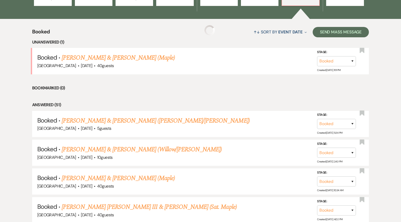
scroll to position [197, 0]
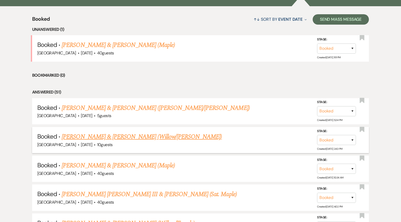
click at [150, 140] on link "[PERSON_NAME] & [PERSON_NAME] (Willow/[PERSON_NAME])" at bounding box center [142, 136] width 160 height 9
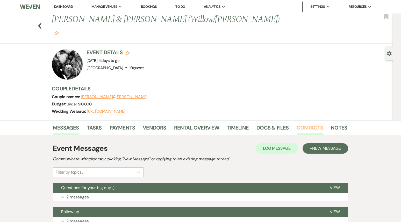
click at [311, 124] on link "Contacts" at bounding box center [309, 129] width 27 height 11
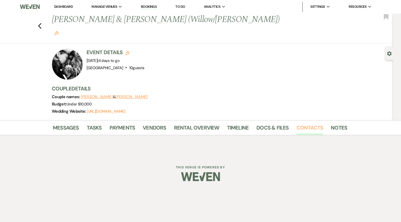
scroll to position [41, 0]
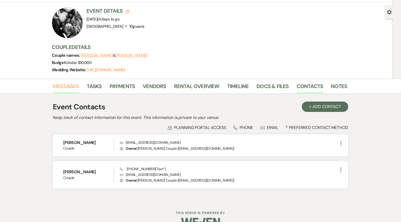
click at [65, 82] on link "Messages" at bounding box center [66, 87] width 26 height 11
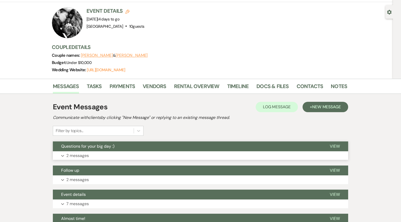
click at [123, 151] on button "Expand 2 messages" at bounding box center [200, 155] width 295 height 9
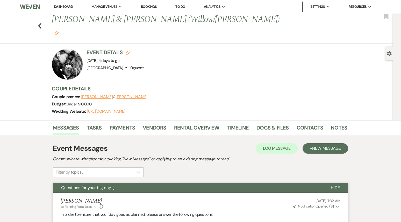
click at [318, 143] on div "Event Messages Log Log Message + New Message Communicate with clients by clicki…" at bounding box center [200, 160] width 295 height 34
click at [319, 146] on span "New Message" at bounding box center [326, 148] width 29 height 5
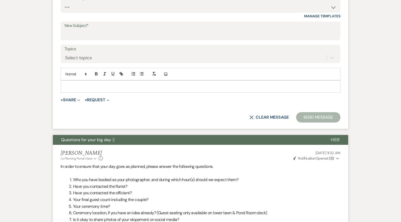
scroll to position [247, 0]
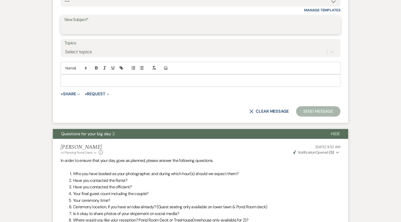
click at [102, 24] on input "New Subject*" at bounding box center [200, 29] width 272 height 10
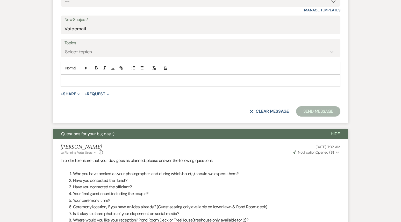
click at [70, 77] on form "New Message X Saving draft... Recipients* Planning Portal Users ( [PERSON_NAME]…" at bounding box center [200, 34] width 295 height 177
click at [73, 78] on p at bounding box center [200, 81] width 271 height 6
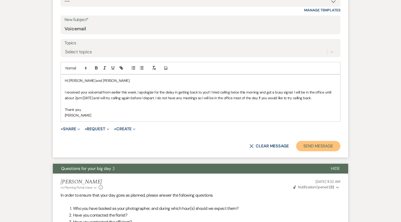
click at [321, 141] on button "Send Message" at bounding box center [318, 146] width 44 height 10
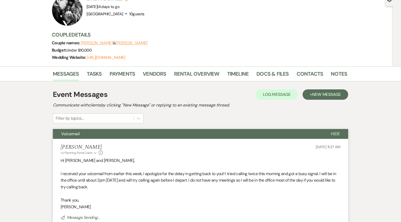
scroll to position [0, 0]
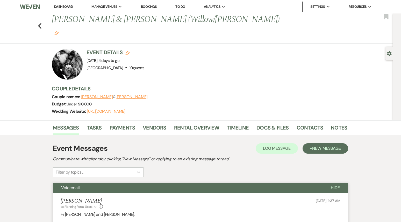
click at [66, 8] on link "Dashboard" at bounding box center [63, 6] width 19 height 4
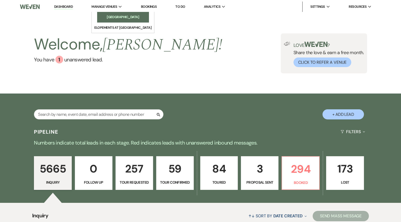
click at [117, 20] on li "[GEOGRAPHIC_DATA]" at bounding box center [123, 17] width 47 height 5
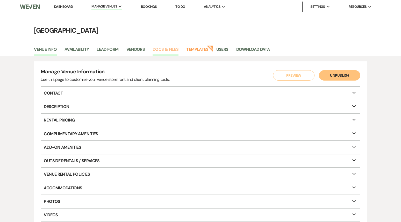
click at [165, 52] on link "Docs & Files" at bounding box center [166, 51] width 26 height 10
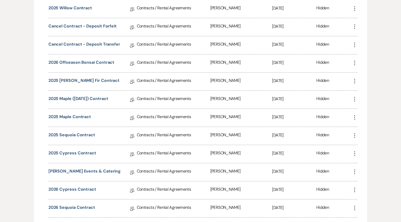
scroll to position [137, 0]
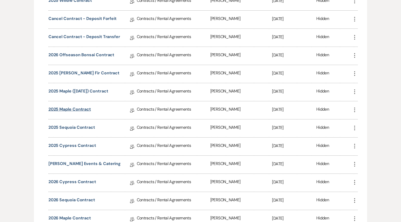
click at [70, 109] on link "2025 Maple Contract" at bounding box center [69, 110] width 42 height 8
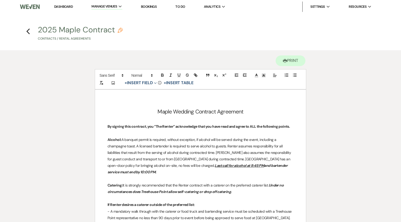
click at [64, 8] on link "Dashboard" at bounding box center [63, 6] width 19 height 4
